Goal: Navigation & Orientation: Find specific page/section

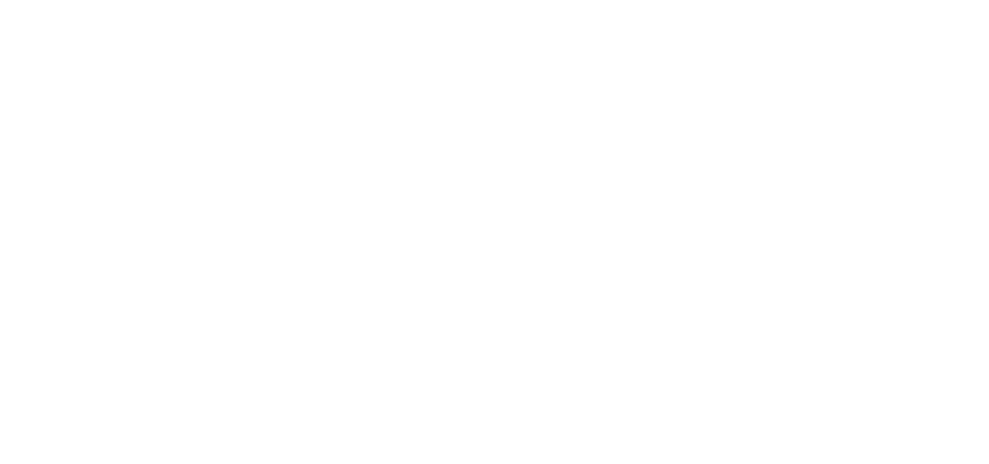
select select
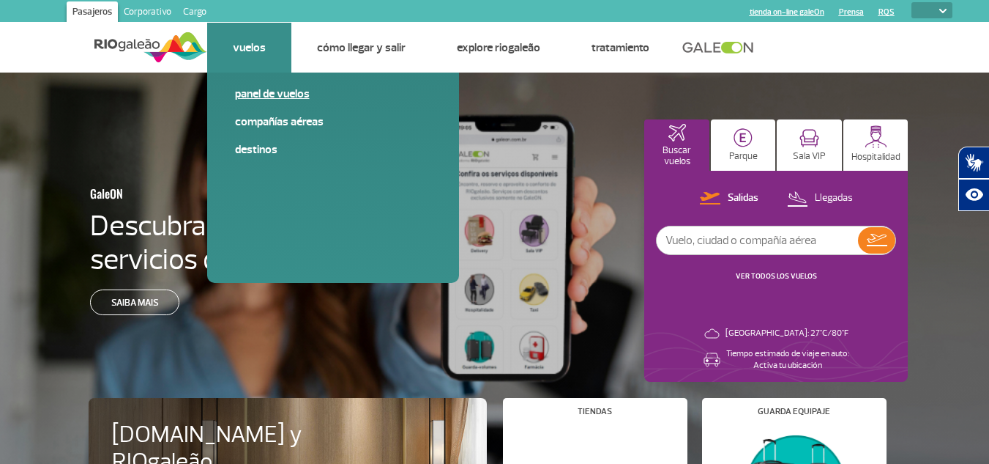
click at [261, 94] on link "Panel de vuelos" at bounding box center [333, 94] width 196 height 16
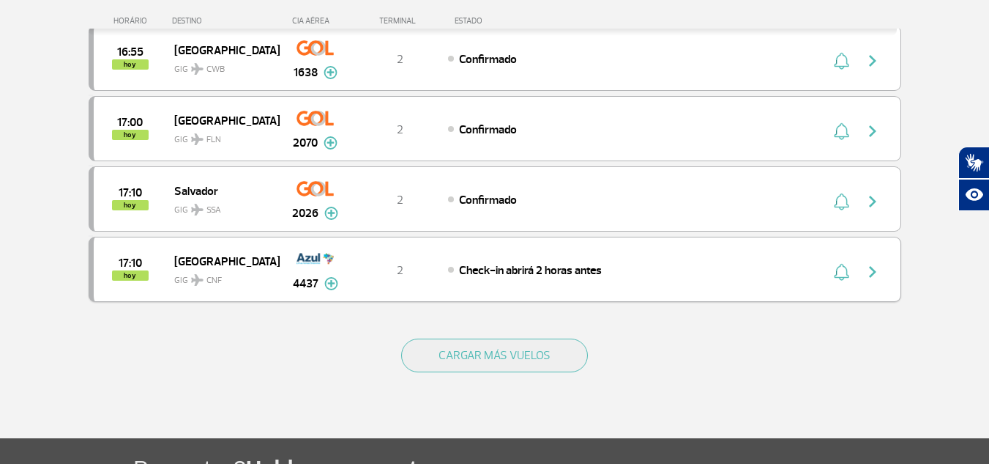
scroll to position [1538, 0]
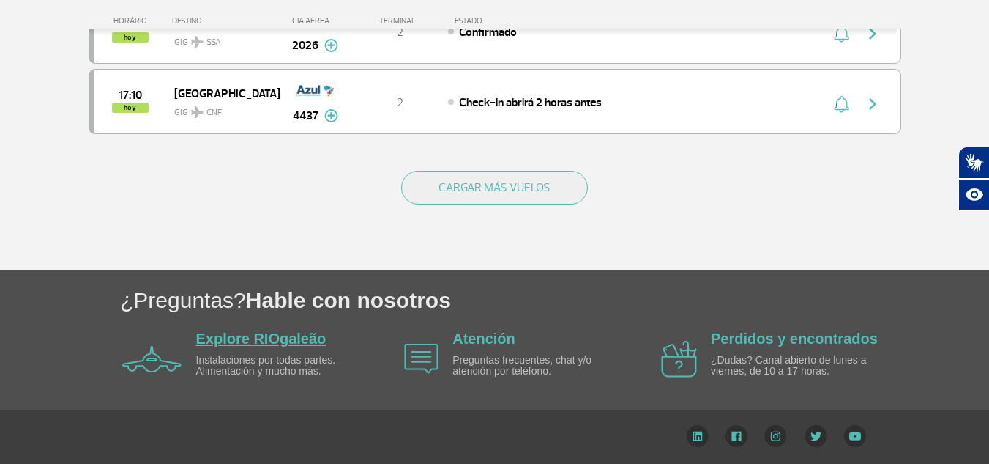
click at [242, 330] on link "Explore RIOgaleão" at bounding box center [261, 338] width 130 height 16
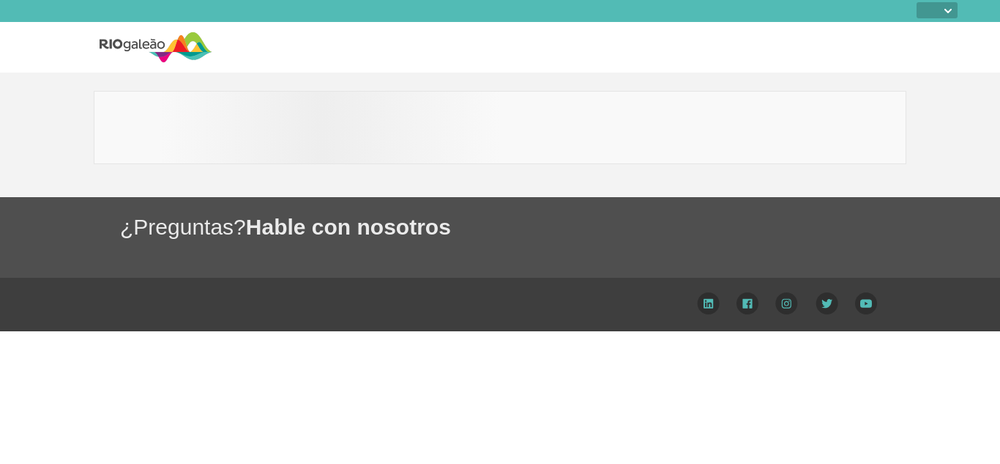
select select
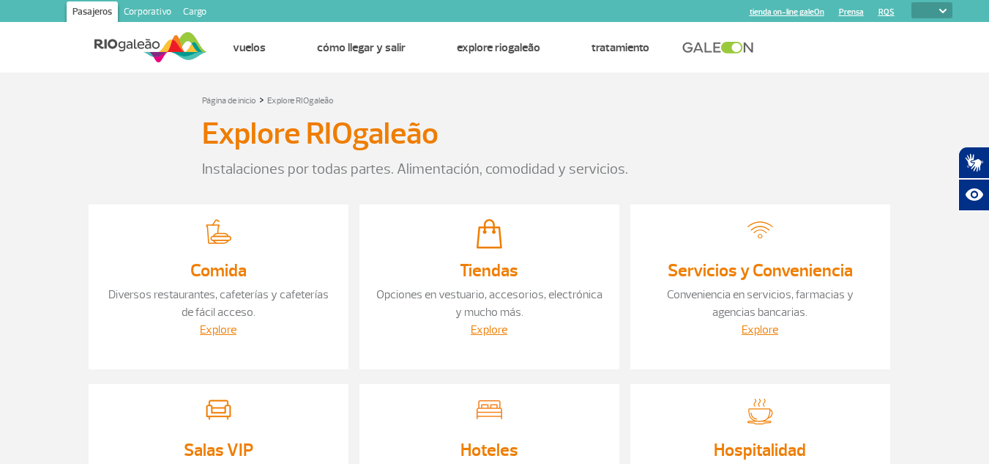
click at [726, 46] on link at bounding box center [721, 47] width 79 height 13
